Goal: Task Accomplishment & Management: Use online tool/utility

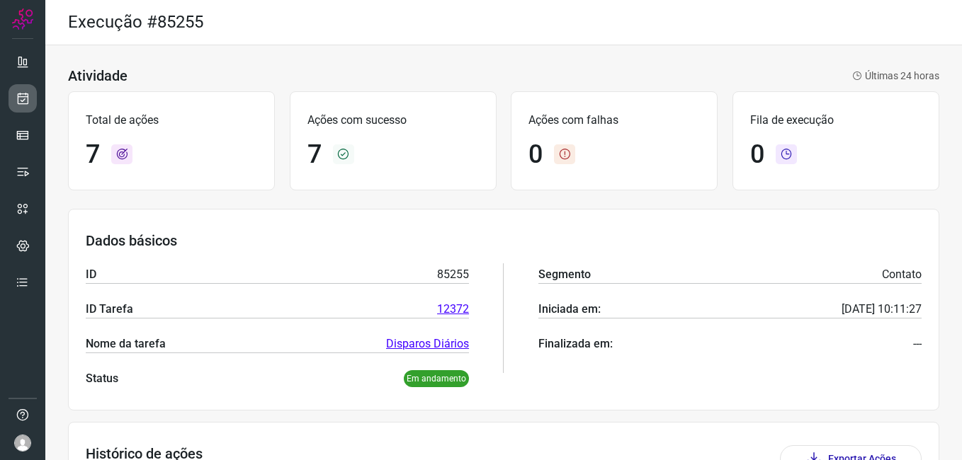
scroll to position [367, 0]
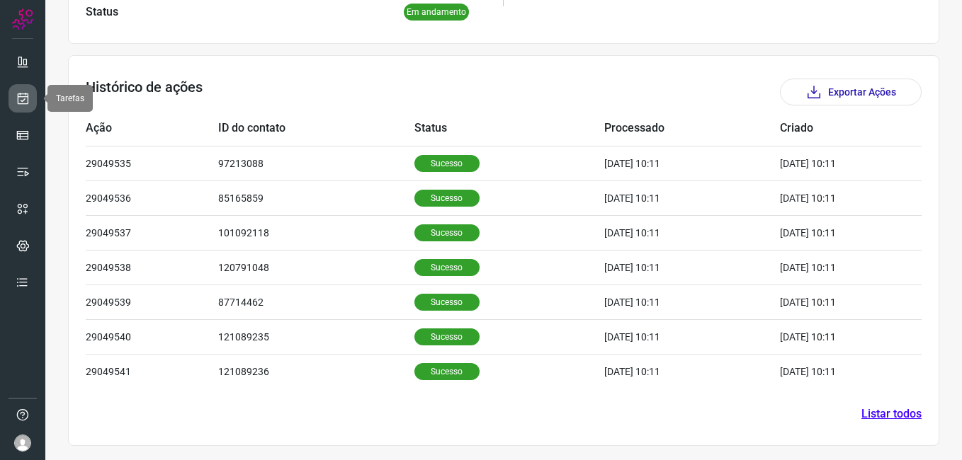
click at [28, 103] on icon at bounding box center [23, 98] width 15 height 14
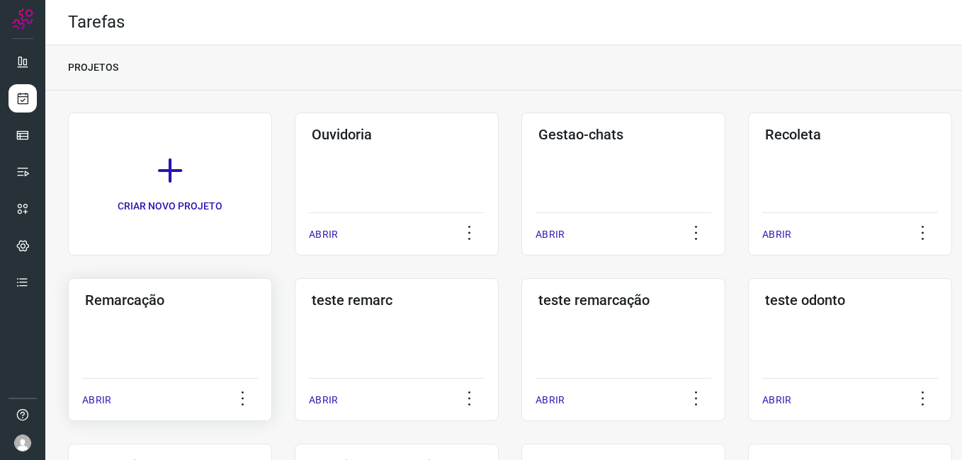
click at [205, 325] on div "Remarcação ABRIR" at bounding box center [170, 349] width 204 height 143
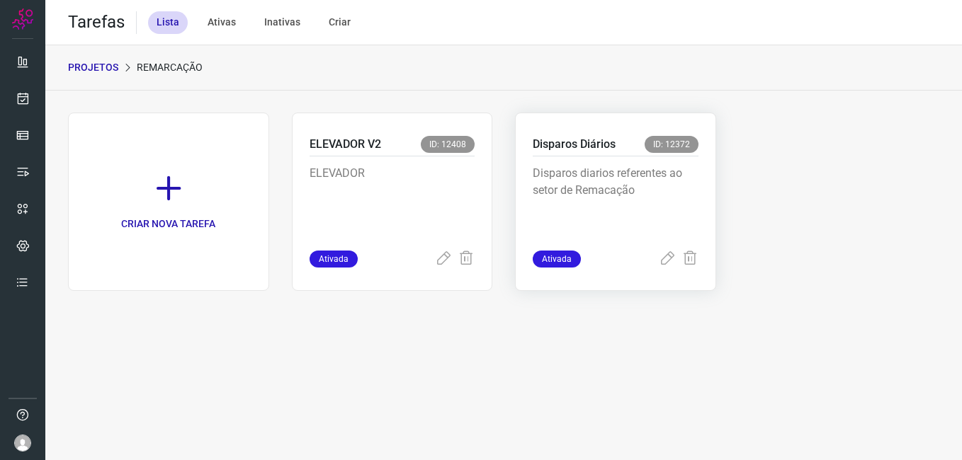
click at [594, 201] on p "Disparos diarios referentes ao setor de Remacação" at bounding box center [616, 200] width 166 height 71
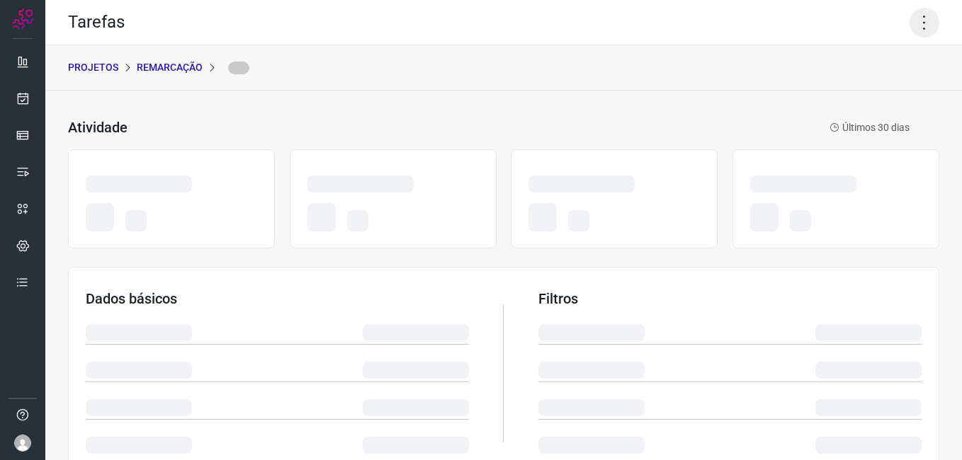
click at [909, 25] on icon at bounding box center [924, 23] width 30 height 30
click at [914, 28] on icon at bounding box center [924, 23] width 30 height 30
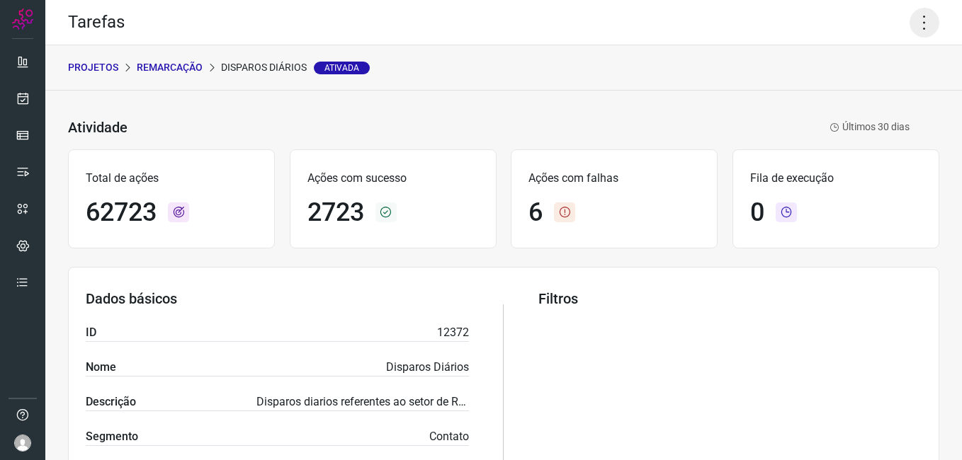
click at [919, 28] on icon at bounding box center [924, 23] width 30 height 30
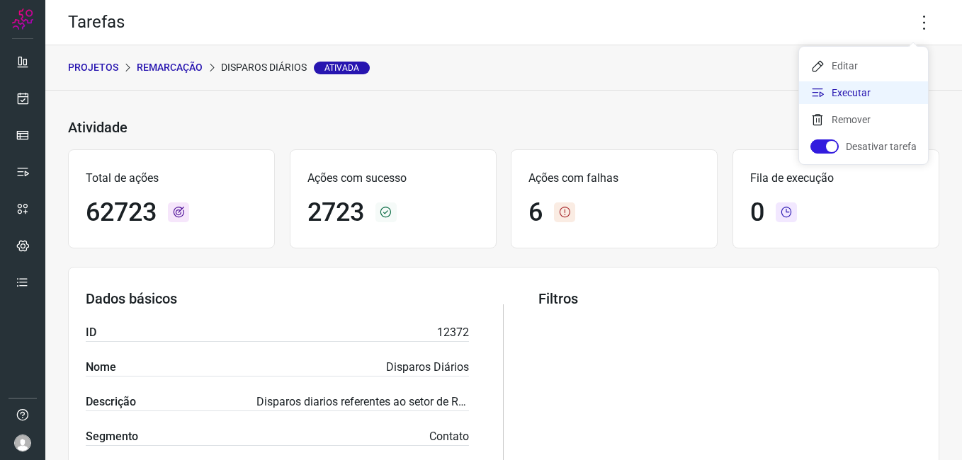
click at [876, 93] on li "Executar" at bounding box center [863, 92] width 129 height 23
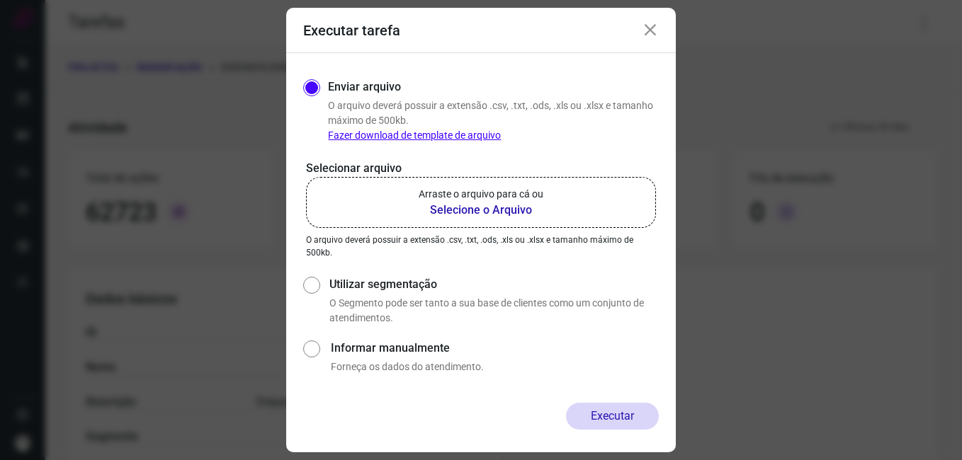
click at [496, 212] on b "Selecione o Arquivo" at bounding box center [481, 210] width 125 height 17
click at [0, 0] on input "Arraste o arquivo para cá ou Selecione o Arquivo" at bounding box center [0, 0] width 0 height 0
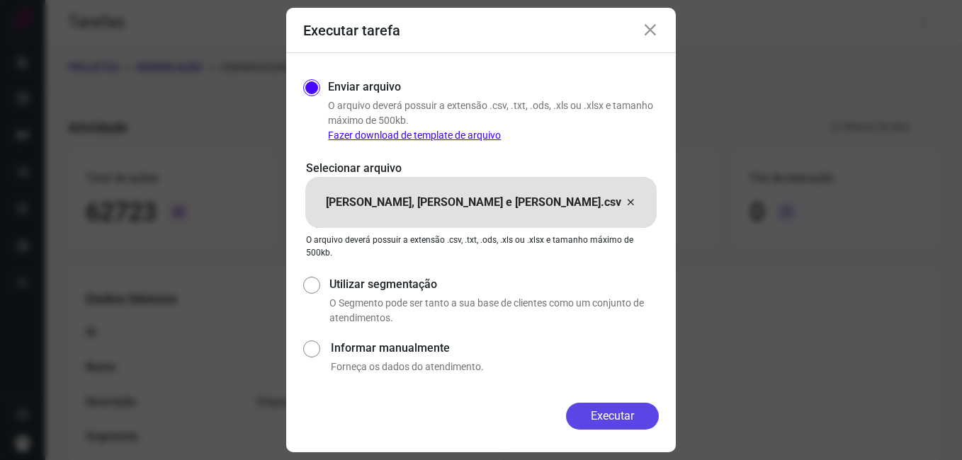
click at [620, 412] on button "Executar" at bounding box center [612, 416] width 93 height 27
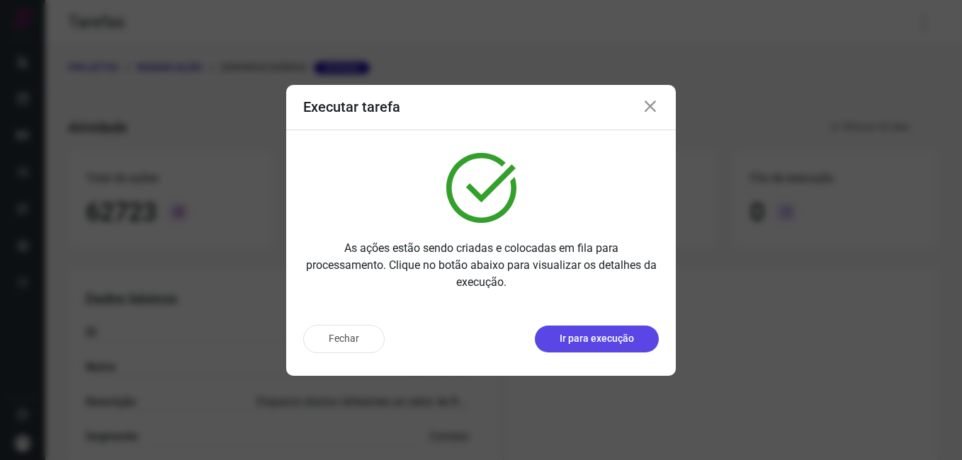
click at [581, 343] on p "Ir para execução" at bounding box center [596, 338] width 74 height 15
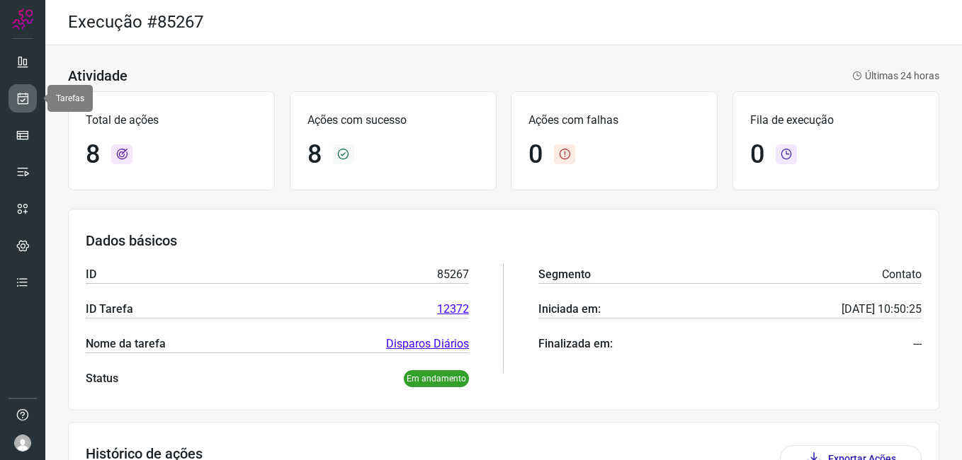
click at [22, 104] on icon at bounding box center [23, 98] width 15 height 14
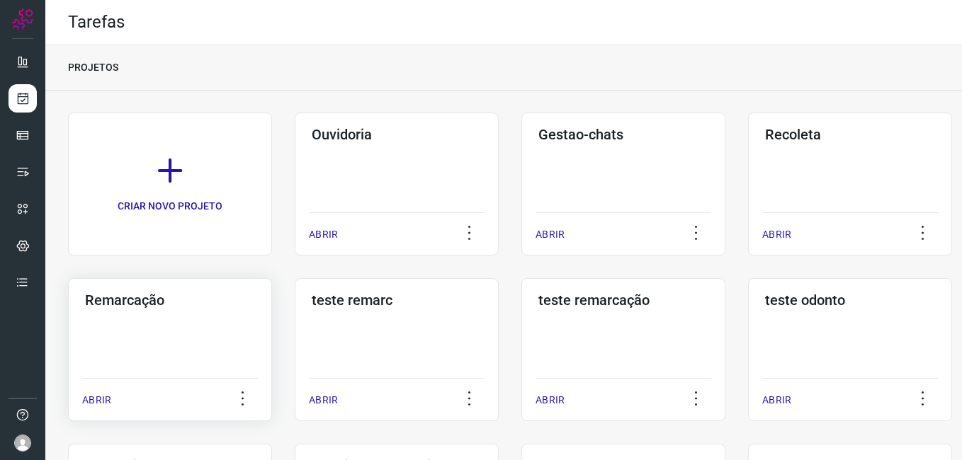
click at [182, 290] on div "Remarcação" at bounding box center [170, 297] width 176 height 23
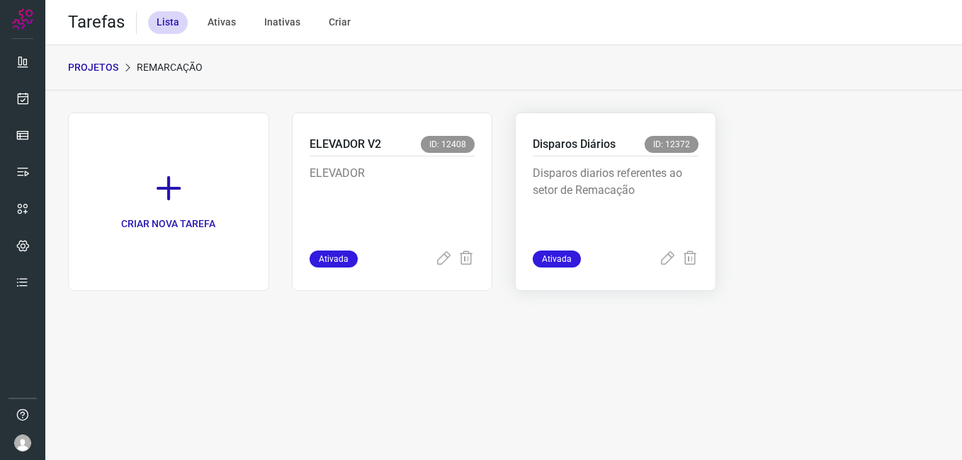
click at [571, 205] on p "Disparos diarios referentes ao setor de Remacação" at bounding box center [616, 200] width 166 height 71
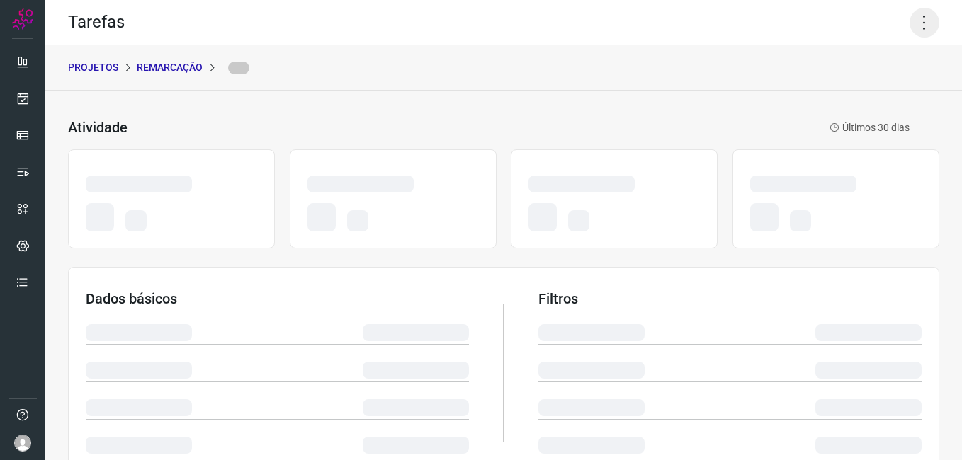
click at [913, 20] on icon at bounding box center [924, 23] width 30 height 30
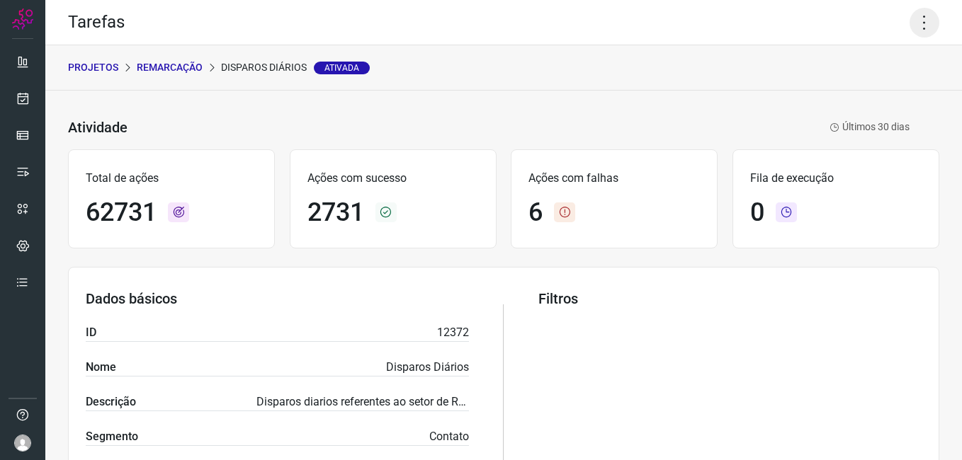
click at [912, 23] on icon at bounding box center [924, 23] width 30 height 30
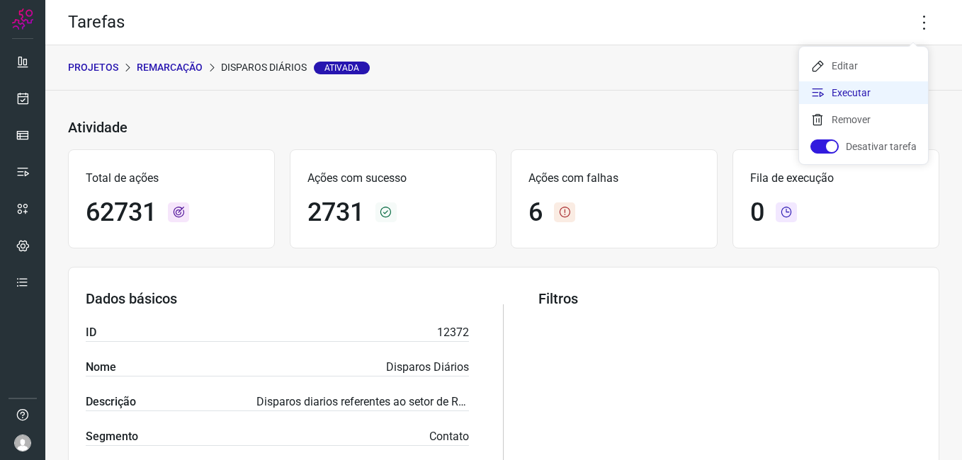
click at [865, 84] on li "Executar" at bounding box center [863, 92] width 129 height 23
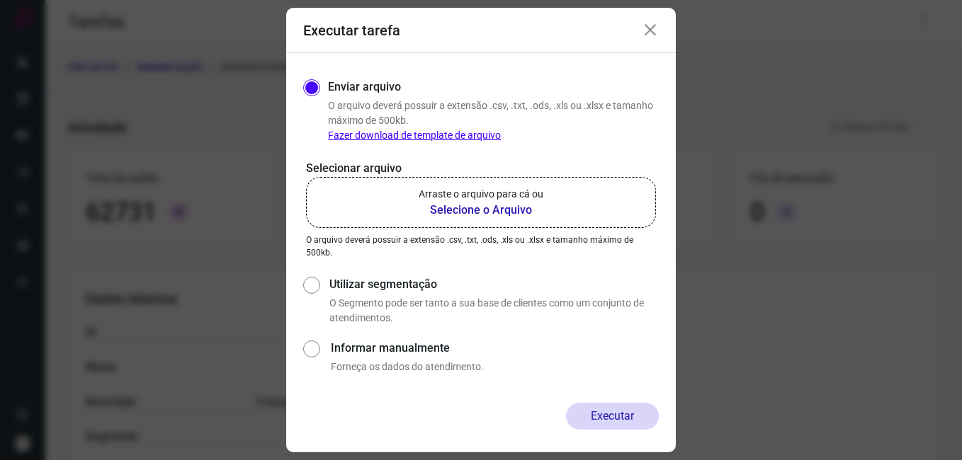
click at [489, 205] on b "Selecione o Arquivo" at bounding box center [481, 210] width 125 height 17
click at [0, 0] on input "Arraste o arquivo para cá ou Selecione o Arquivo" at bounding box center [0, 0] width 0 height 0
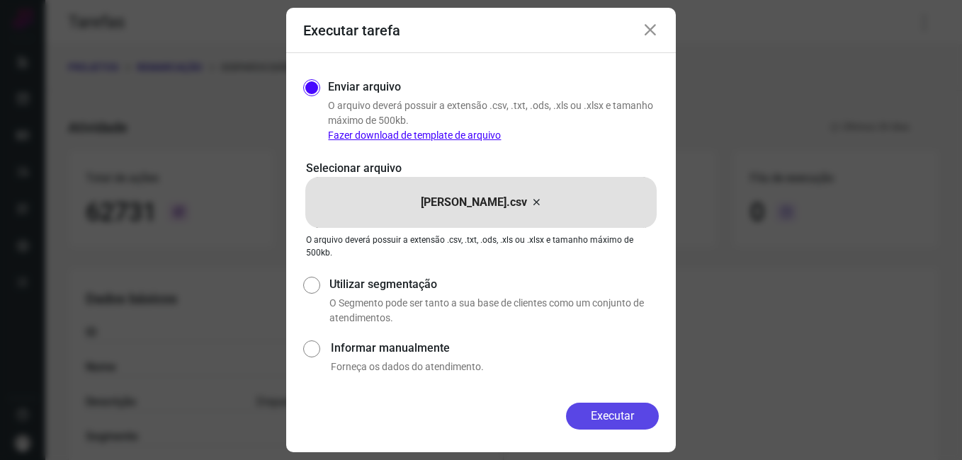
click at [601, 413] on button "Executar" at bounding box center [612, 416] width 93 height 27
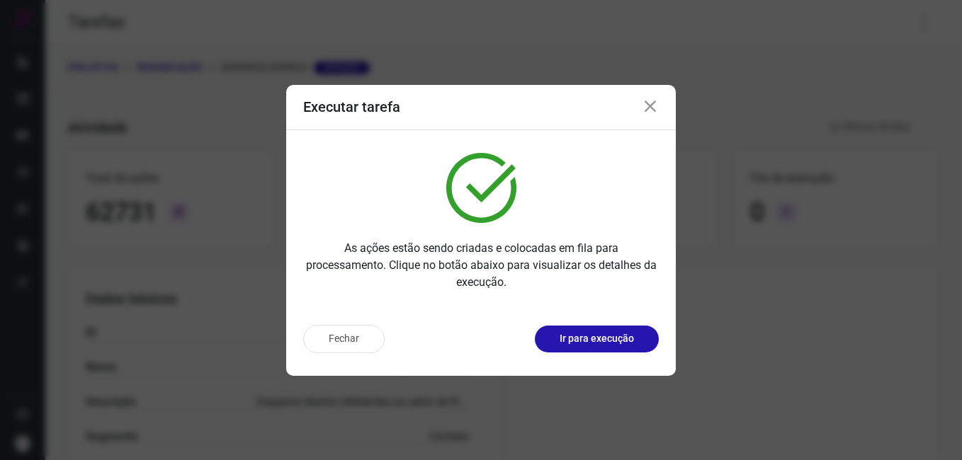
click at [590, 320] on div "Fechar Ir para execução" at bounding box center [480, 345] width 389 height 62
click at [588, 341] on p "Ir para execução" at bounding box center [596, 338] width 74 height 15
